Goal: Task Accomplishment & Management: Manage account settings

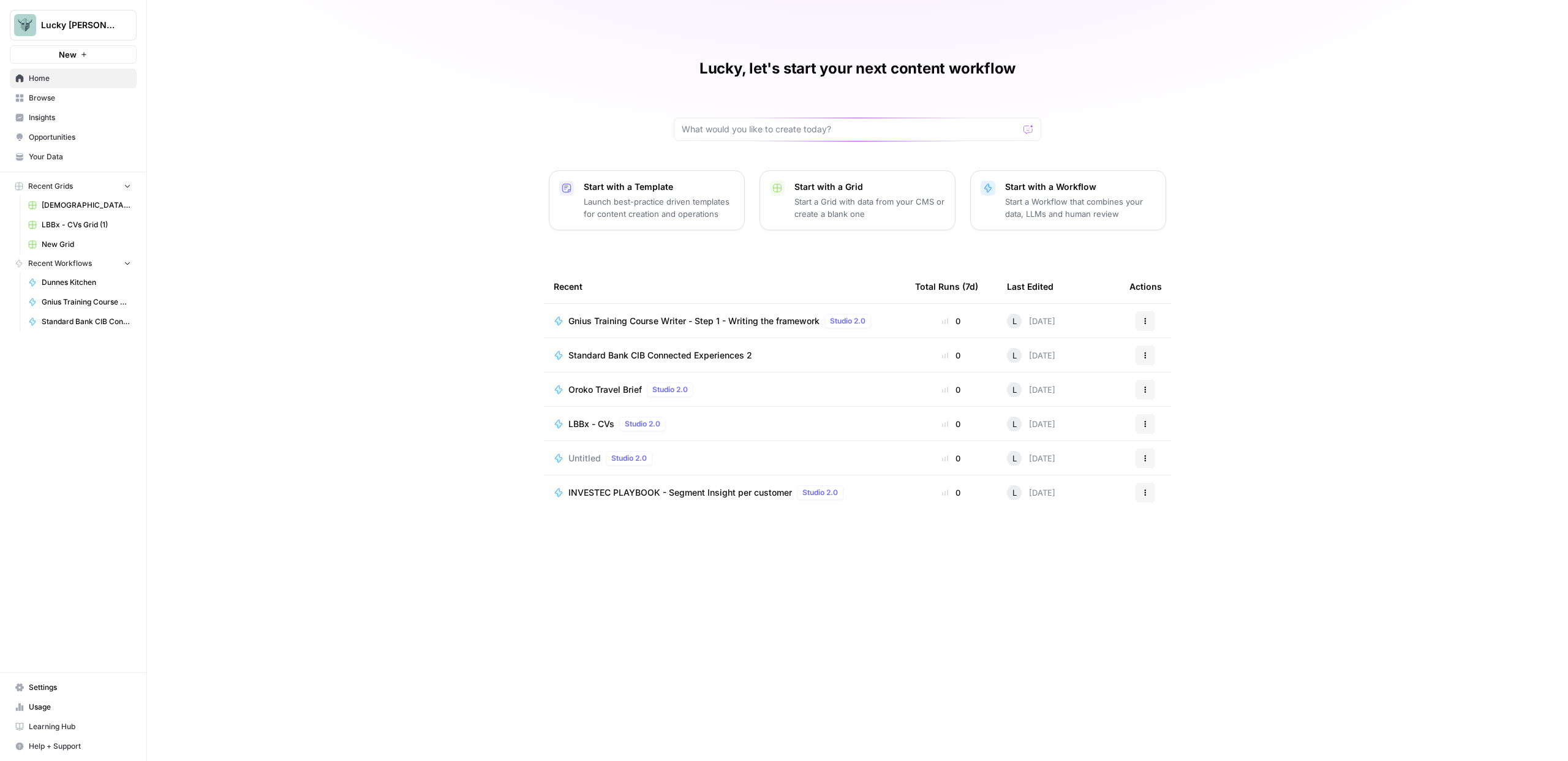
click at [58, 100] on span "Browse" at bounding box center [80, 98] width 102 height 11
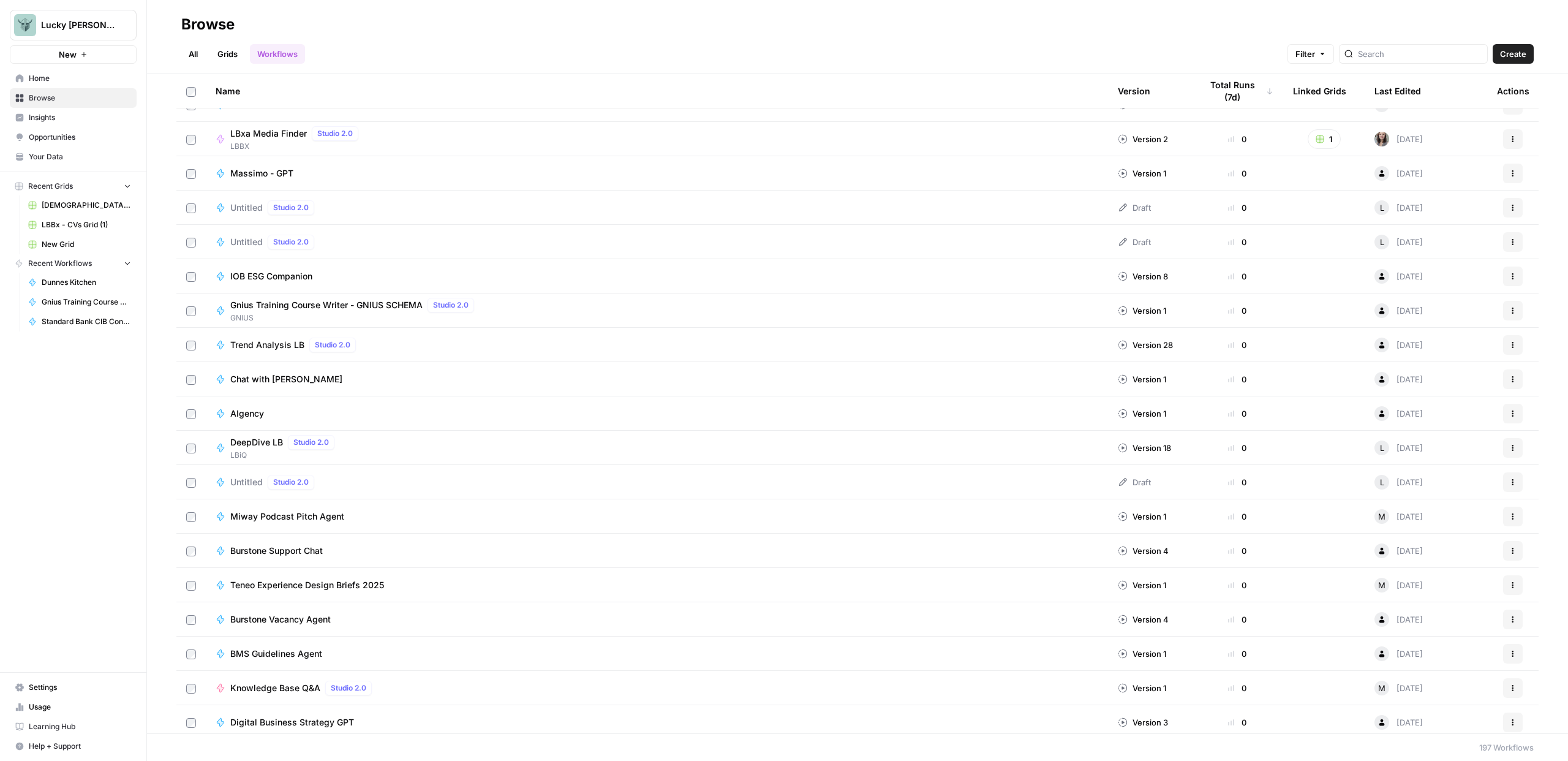
scroll to position [578, 0]
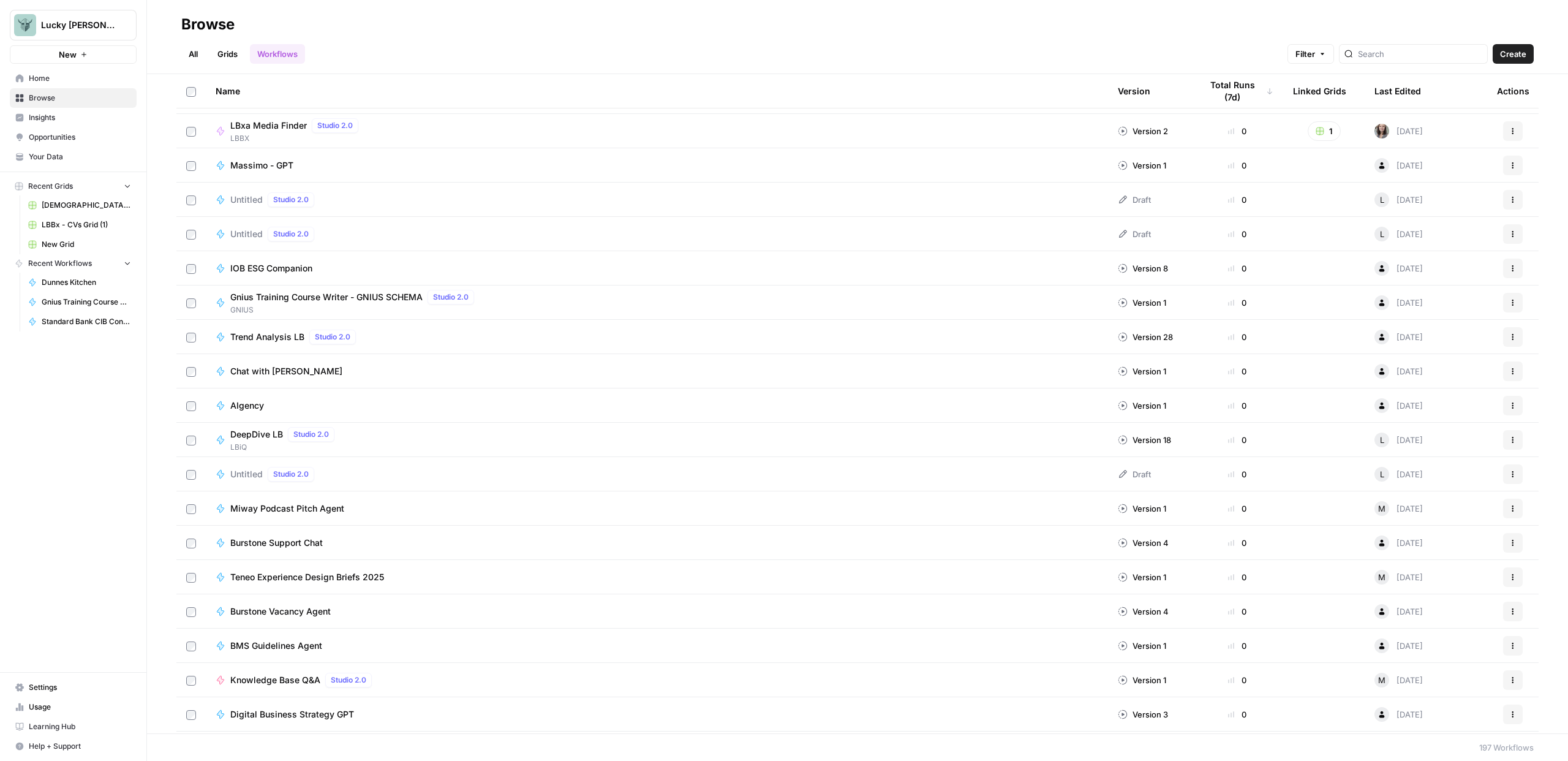
click at [310, 510] on span "Miway Podcast Pitch Agent" at bounding box center [287, 509] width 114 height 12
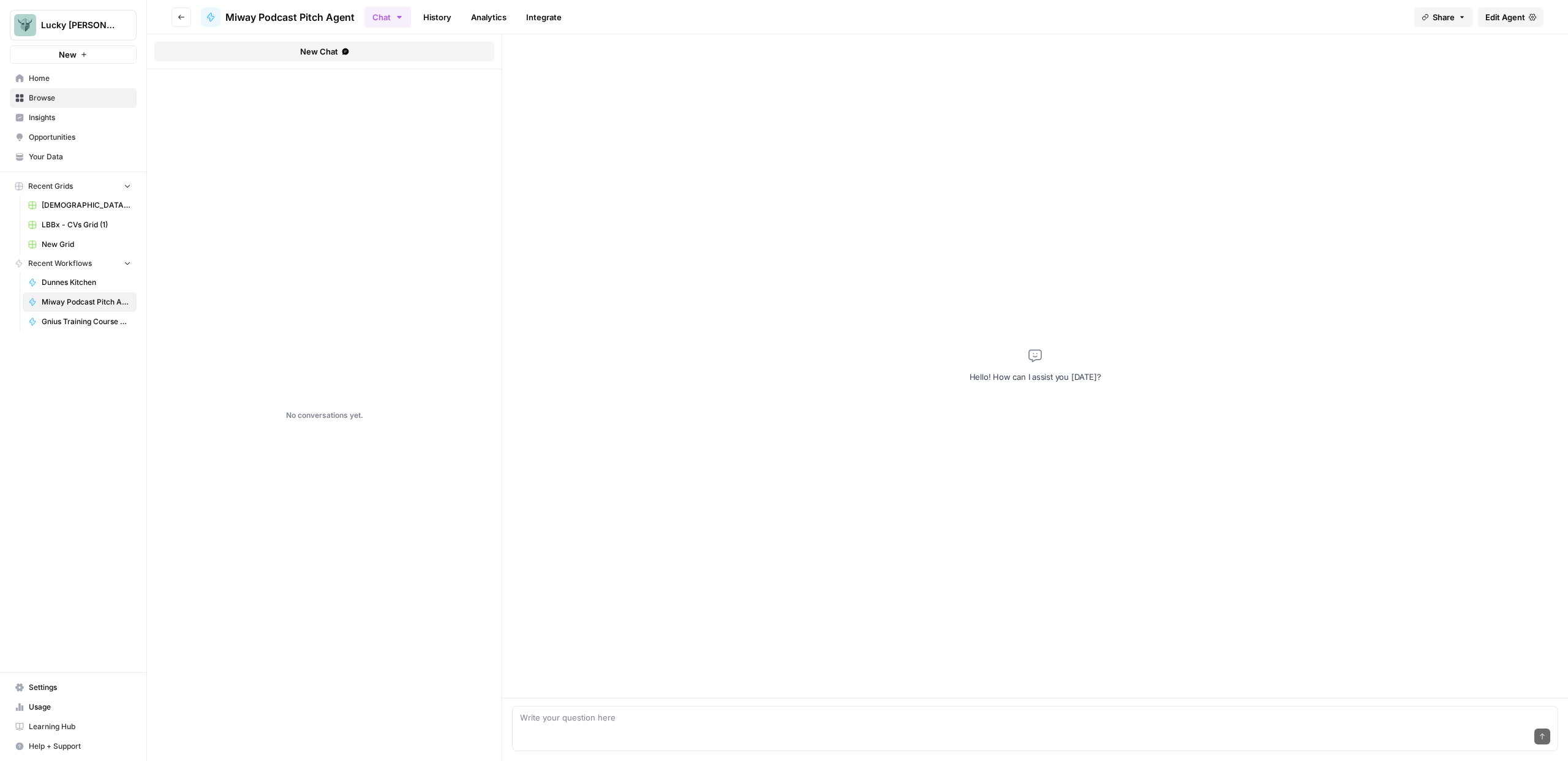
click at [689, 730] on div "Send" at bounding box center [1035, 737] width 1030 height 27
type textarea "Hello"
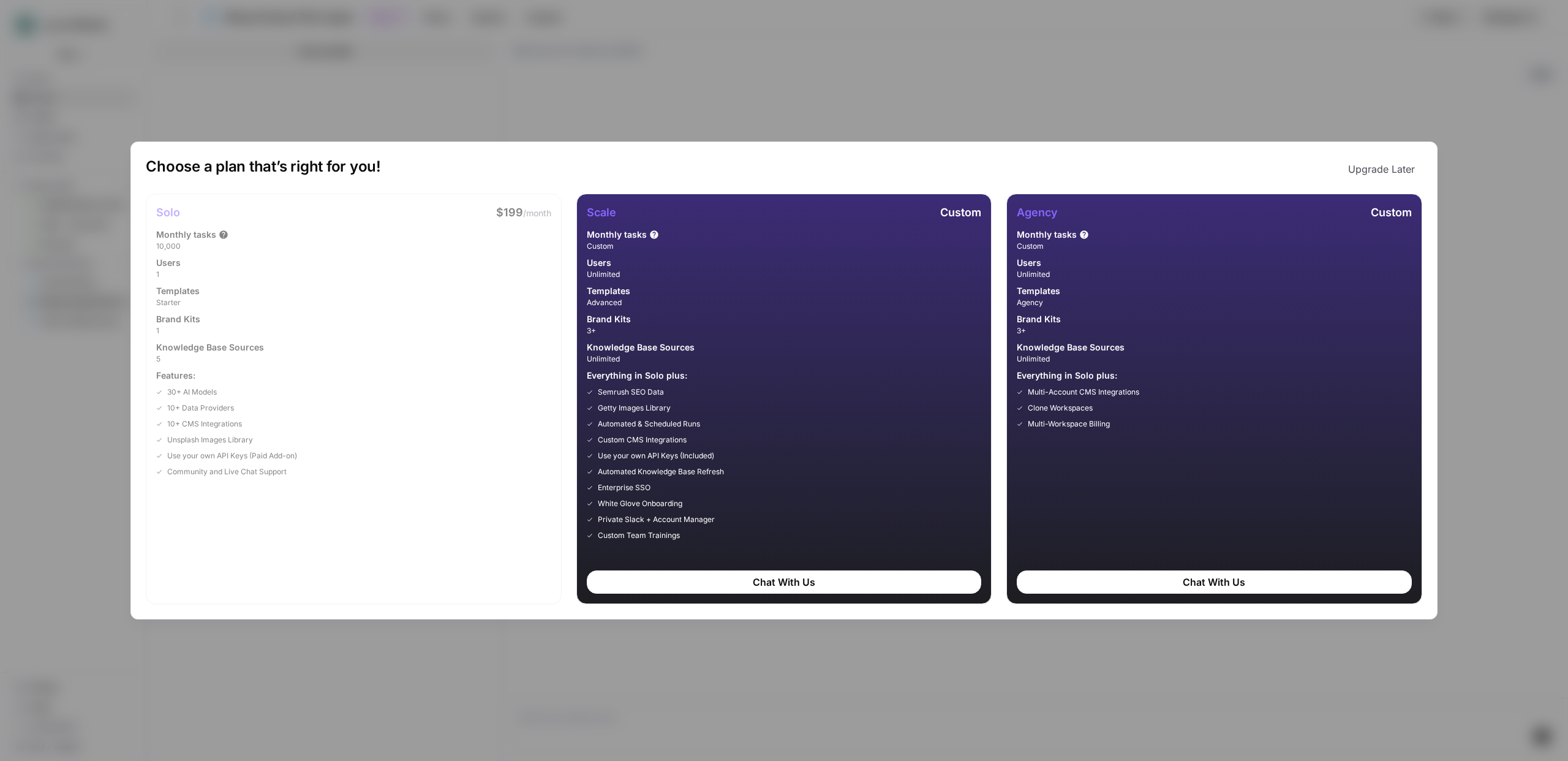
click at [1458, 159] on div "Choose a plan that’s right for you! Upgrade Later Solo $199 /month Monthly task…" at bounding box center [784, 380] width 1568 height 761
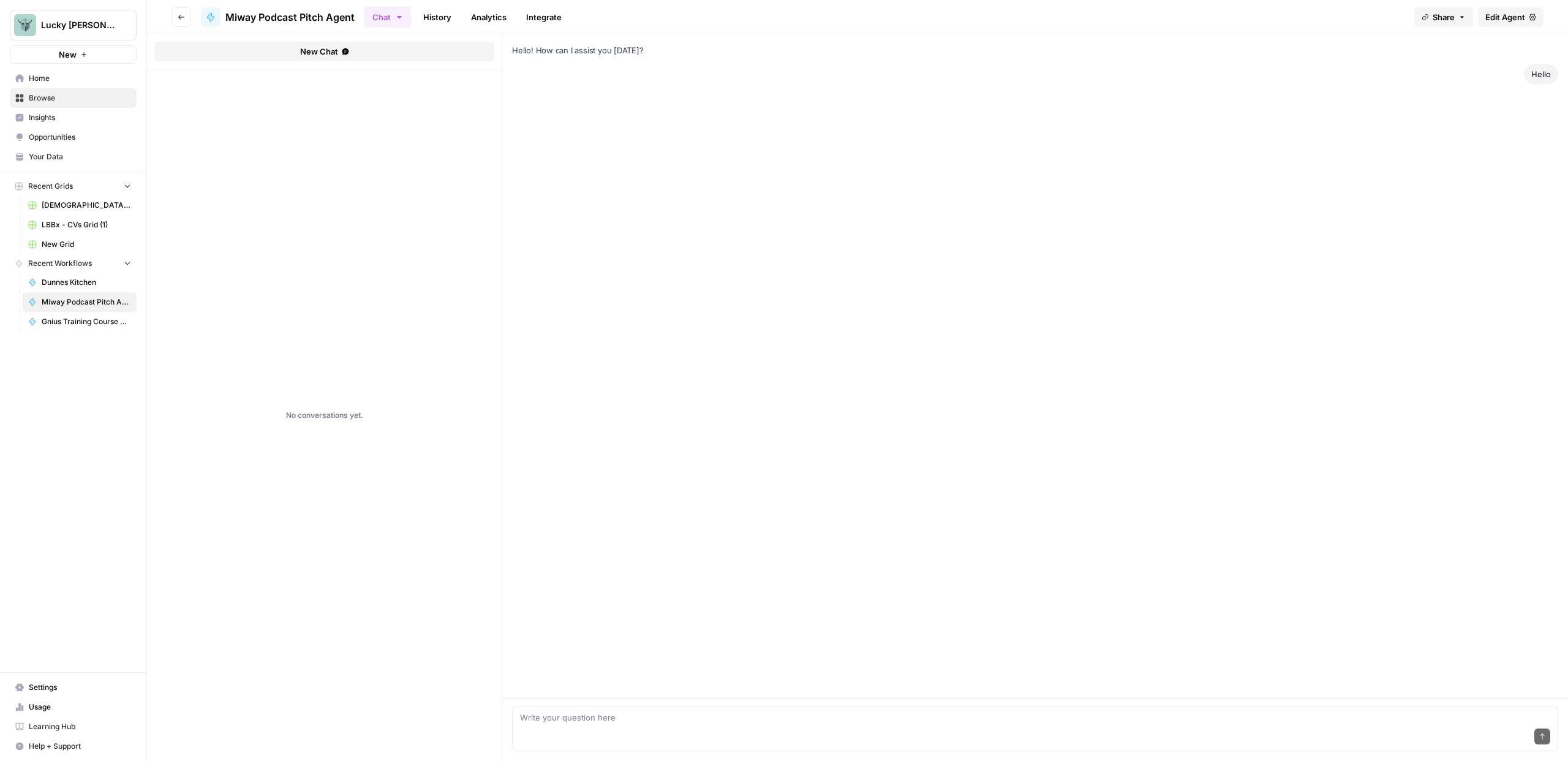
click at [1504, 22] on span "Edit Agent" at bounding box center [1505, 17] width 40 height 12
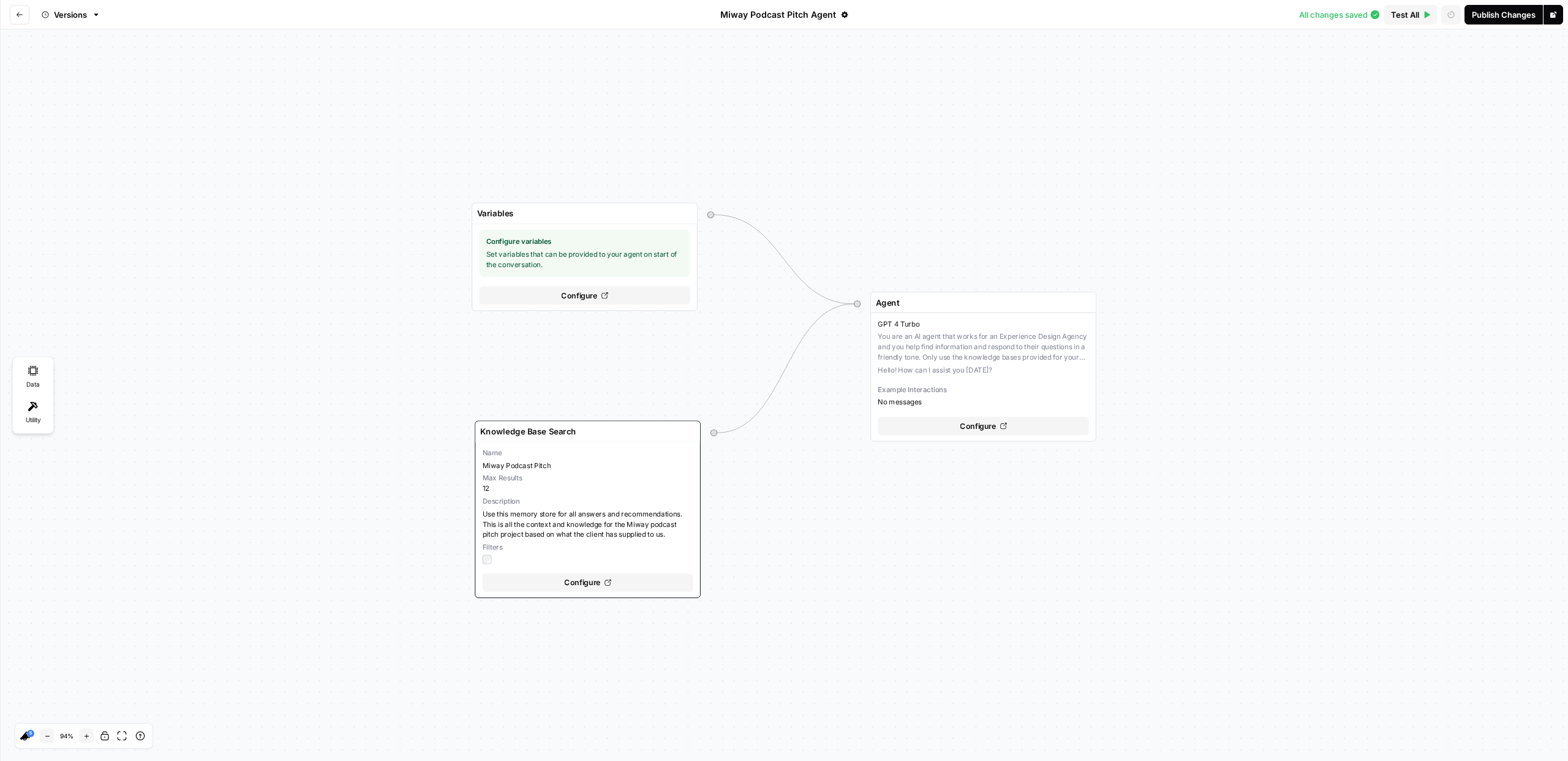
click at [1391, 9] on span "Test All" at bounding box center [1405, 15] width 28 height 12
drag, startPoint x: 1178, startPoint y: 721, endPoint x: 1167, endPoint y: 715, distance: 12.5
click at [1172, 718] on textarea at bounding box center [1348, 717] width 405 height 12
type textarea "hello"
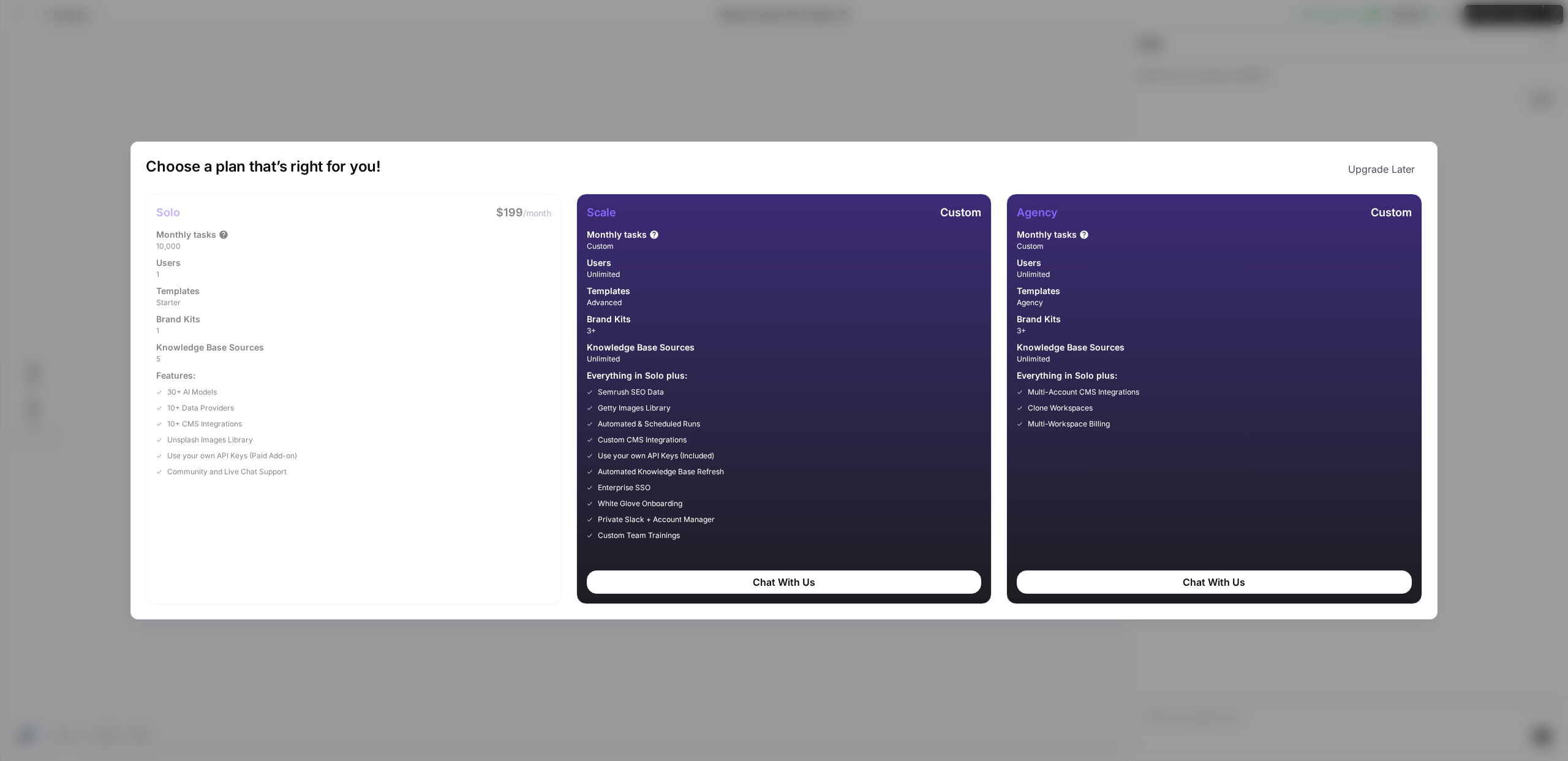
click at [185, 24] on div "Choose a plan that’s right for you! Upgrade Later Solo $199 /month Monthly task…" at bounding box center [784, 380] width 1568 height 761
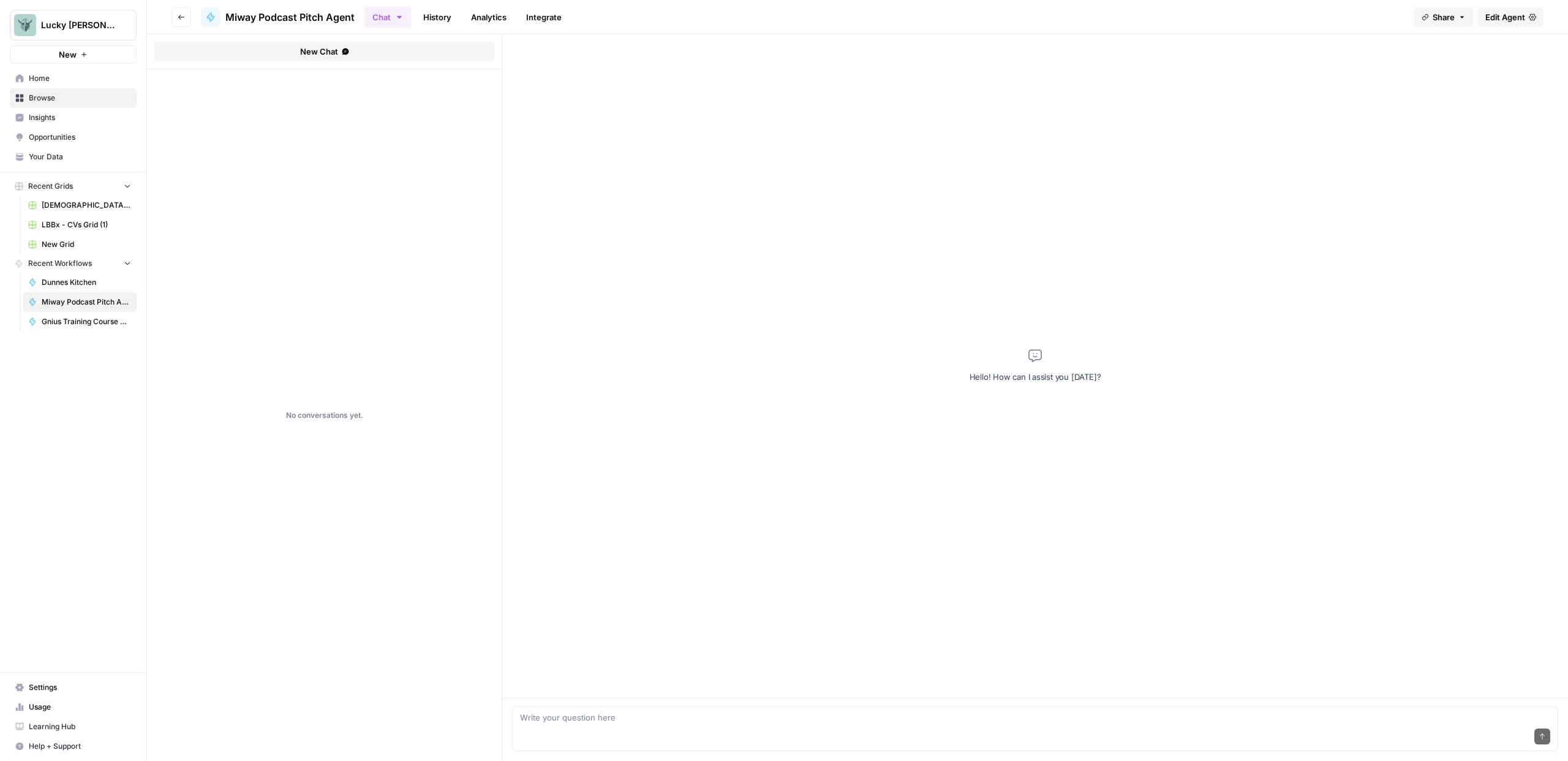
drag, startPoint x: 66, startPoint y: 686, endPoint x: 60, endPoint y: 681, distance: 7.8
click at [66, 686] on span "Settings" at bounding box center [80, 687] width 102 height 11
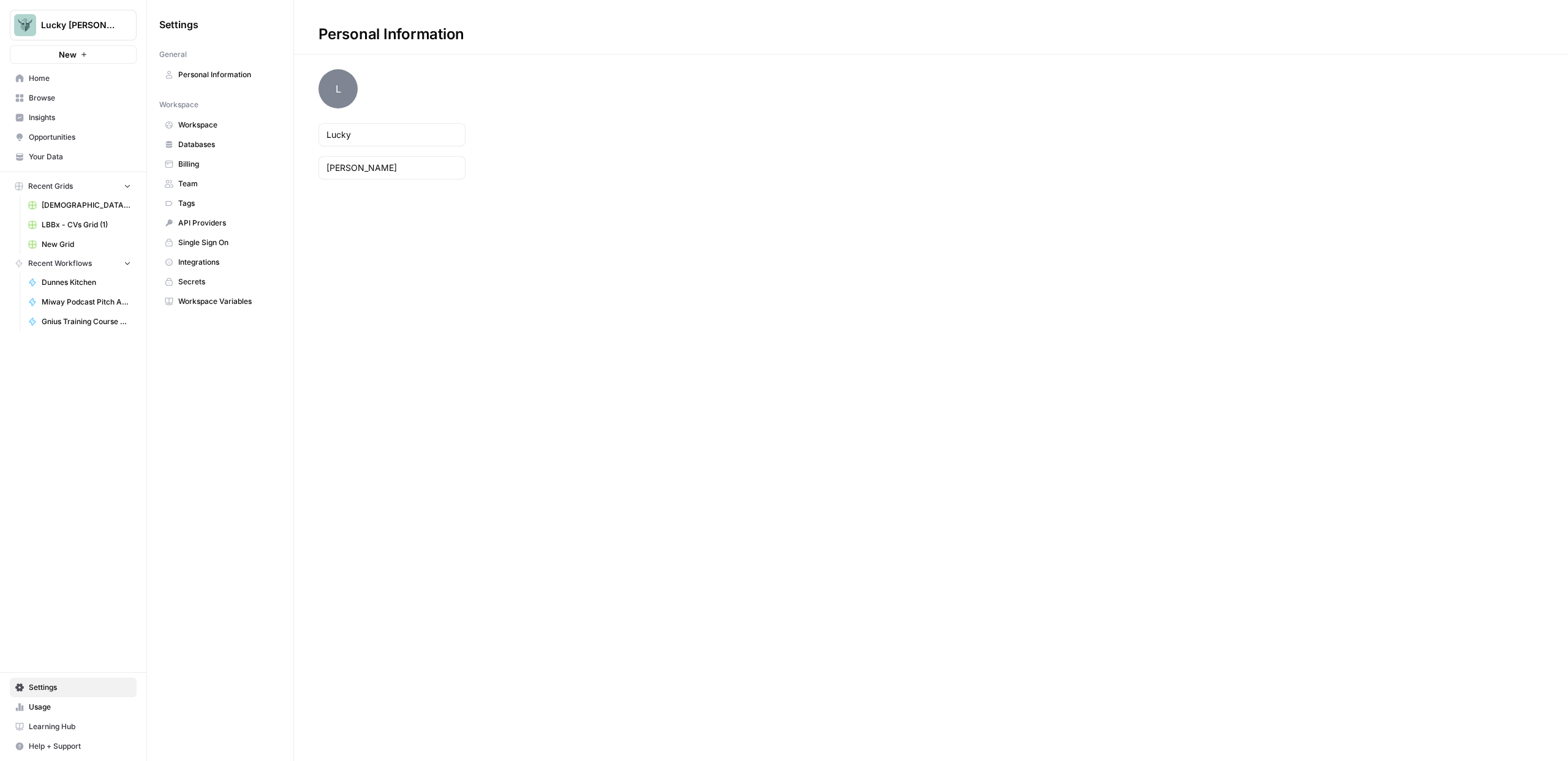
click at [202, 163] on span "Billing" at bounding box center [226, 164] width 98 height 11
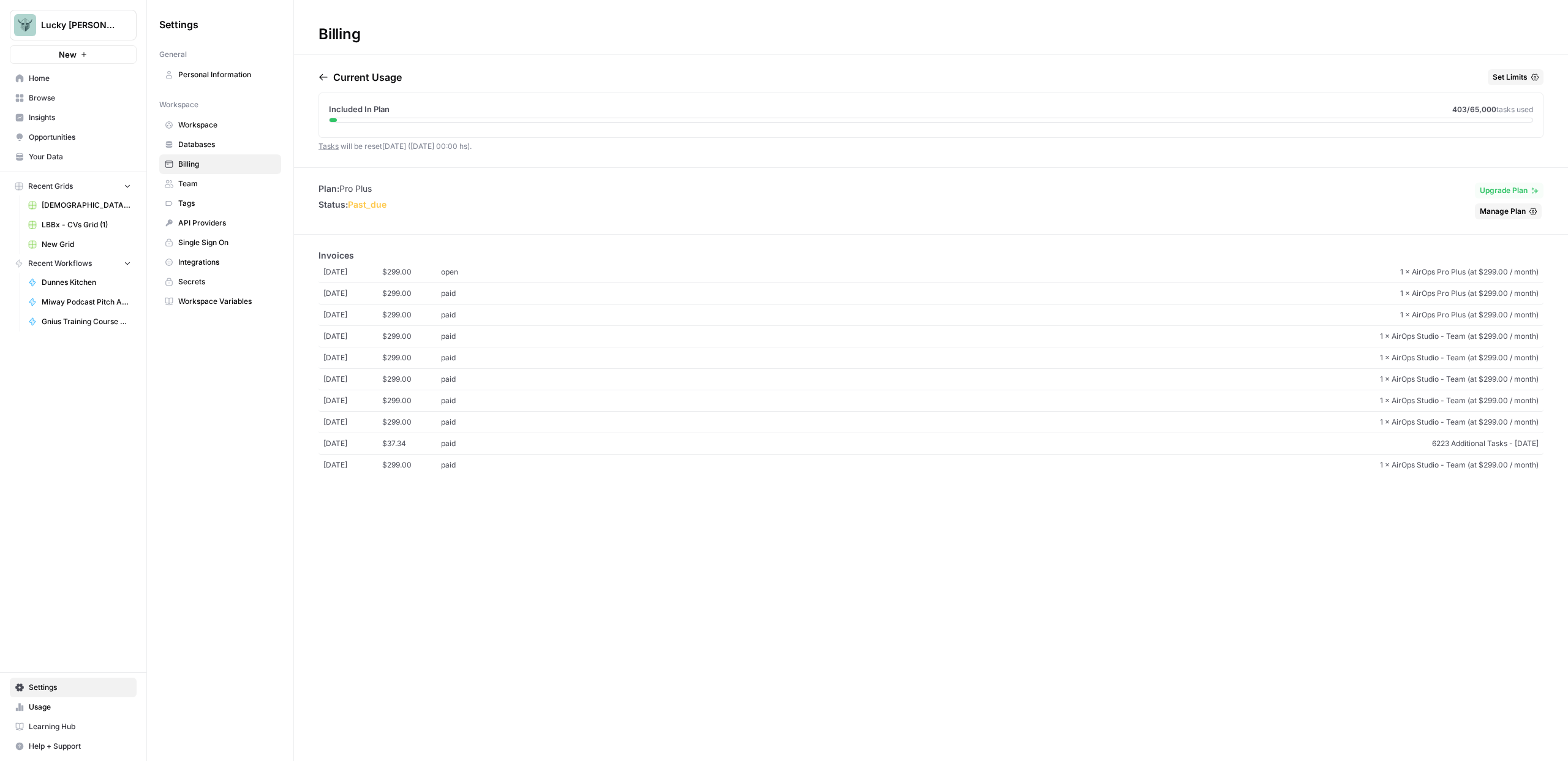
click at [481, 270] on span "open" at bounding box center [470, 272] width 59 height 11
click at [767, 422] on span "1 × AirOps Studio - Team (at $299.00 / month)" at bounding box center [1019, 422] width 1039 height 11
click at [437, 269] on span "$299.00" at bounding box center [412, 272] width 59 height 11
click at [554, 293] on span "1 × AirOps Pro Plus (at $299.00 / month)" at bounding box center [1019, 294] width 1039 height 11
